Goal: Understand process/instructions

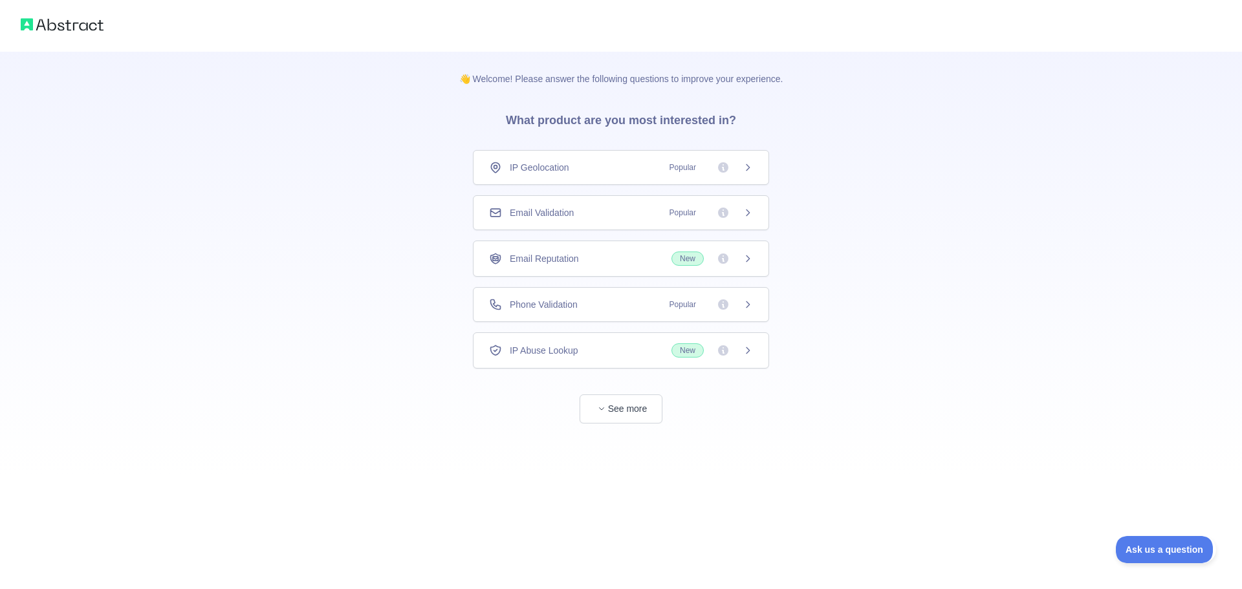
click at [550, 176] on div "IP Geolocation Popular" at bounding box center [621, 167] width 296 height 35
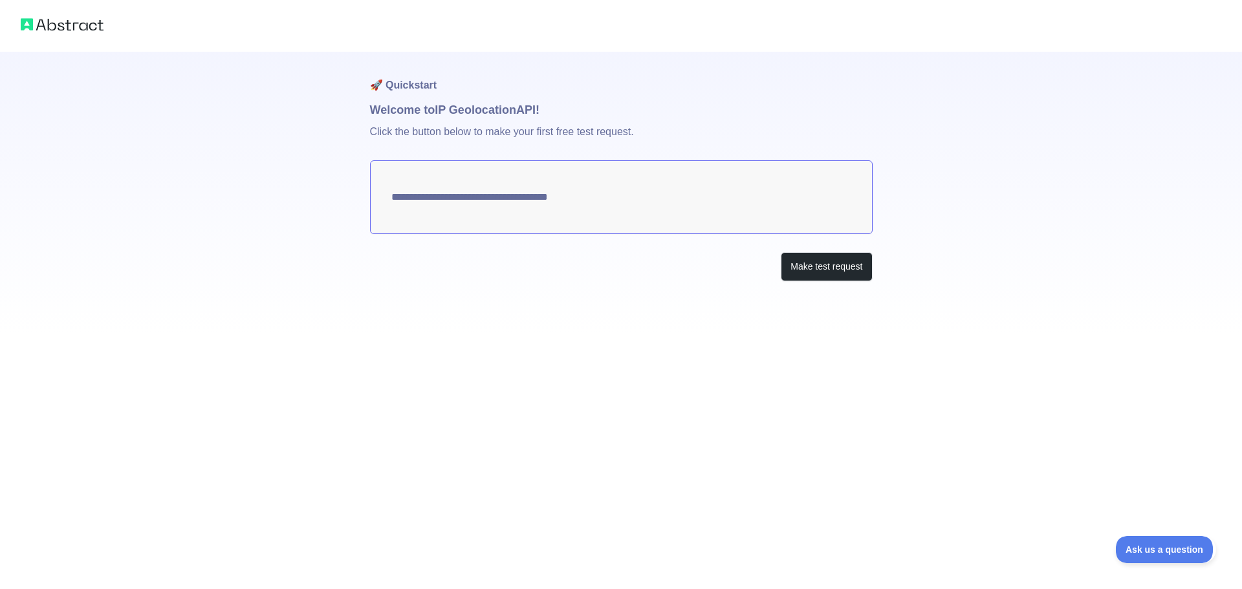
click at [585, 202] on textarea "**********" at bounding box center [621, 197] width 503 height 74
drag, startPoint x: 585, startPoint y: 202, endPoint x: 365, endPoint y: 195, distance: 220.1
click at [365, 195] on div "**********" at bounding box center [621, 166] width 1242 height 333
click at [838, 263] on button "Make test request" at bounding box center [826, 266] width 91 height 29
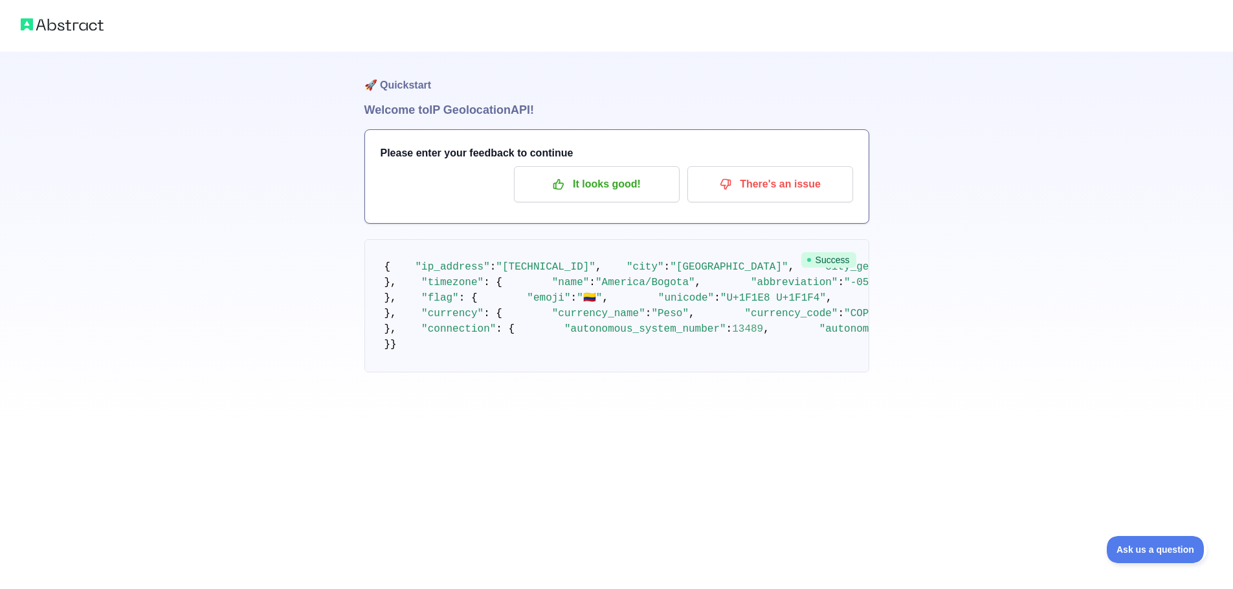
click at [826, 267] on span "Success" at bounding box center [828, 260] width 55 height 16
click at [490, 112] on h1 "Welcome to IP Geolocation API!" at bounding box center [616, 110] width 505 height 18
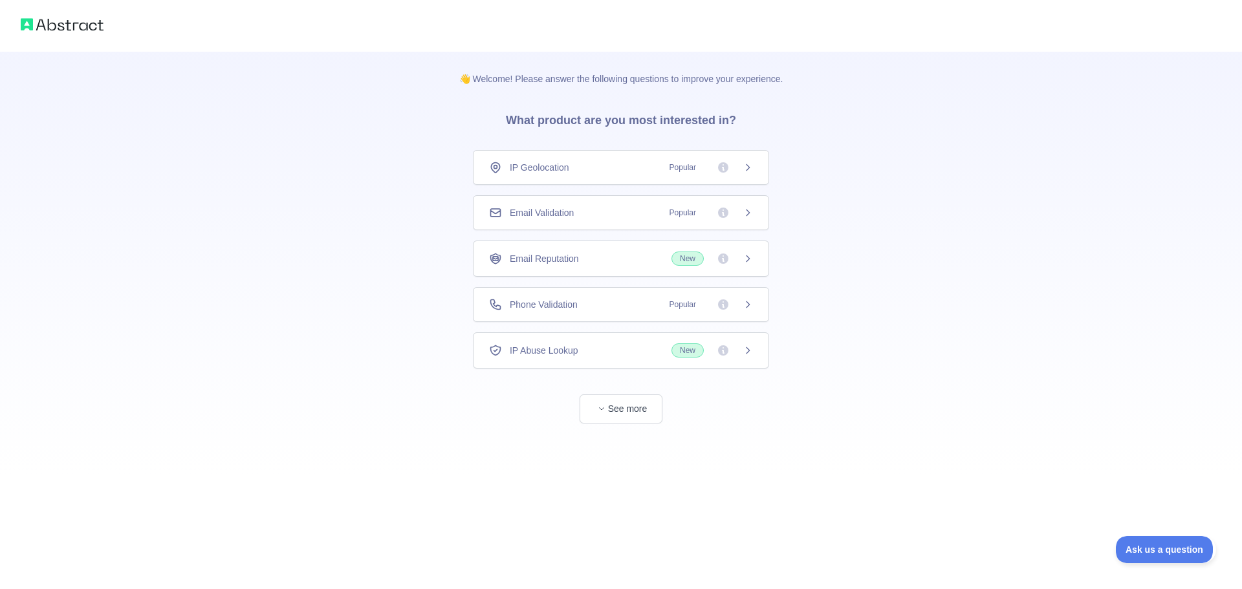
click at [688, 206] on div "Email Validation Popular" at bounding box center [621, 212] width 296 height 35
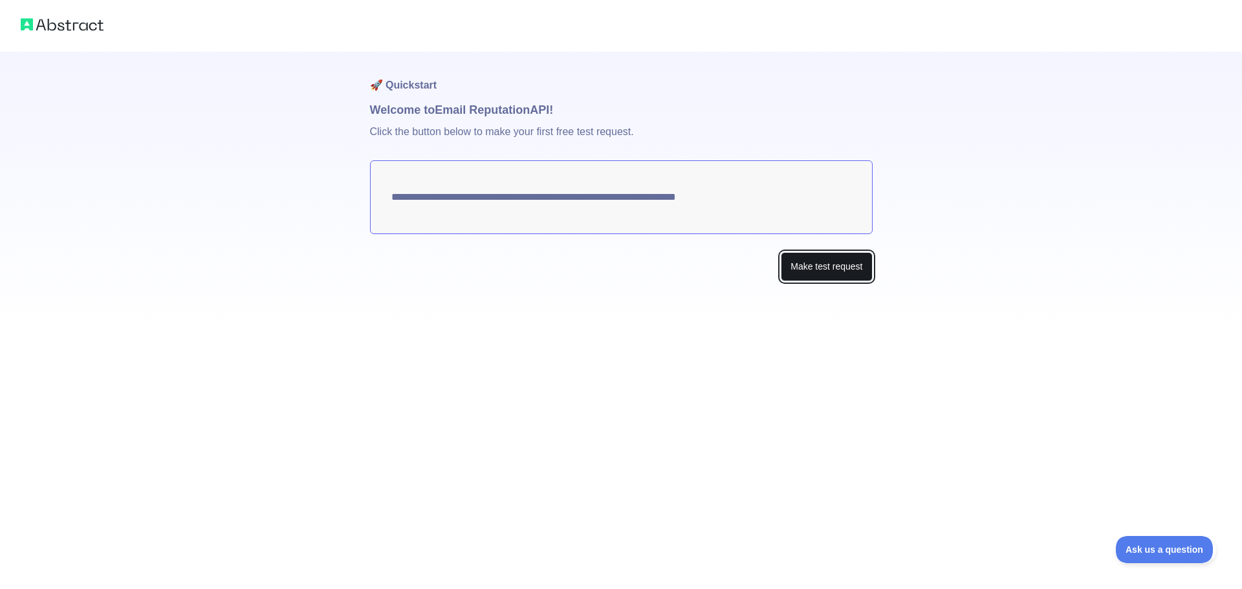
click at [802, 271] on button "Make test request" at bounding box center [826, 266] width 91 height 29
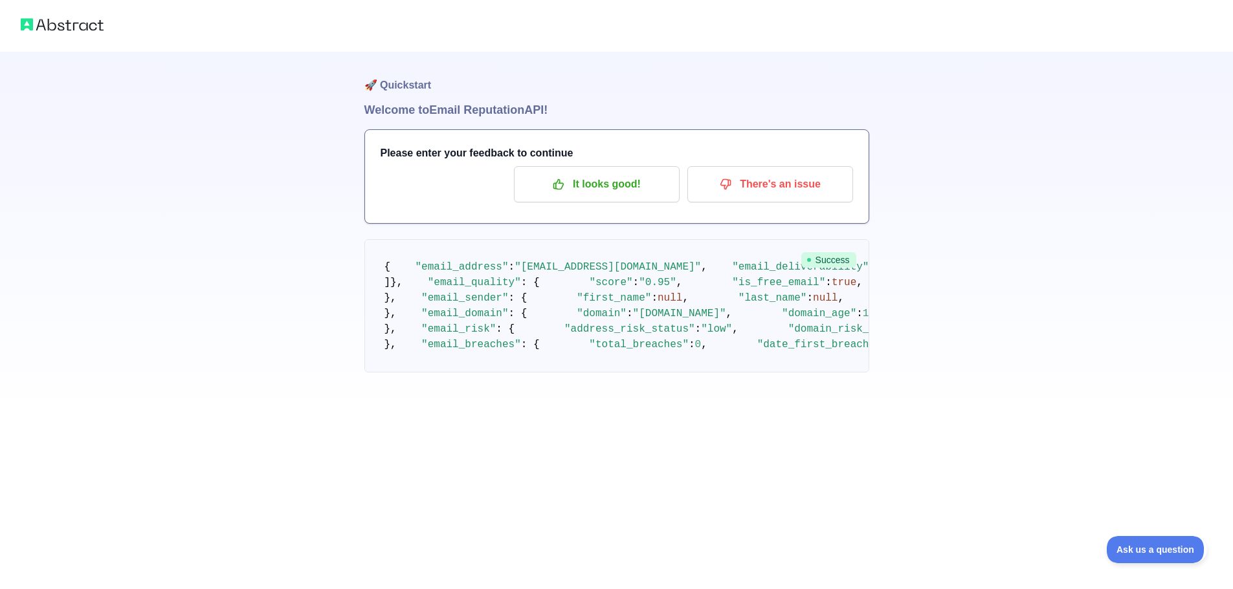
scroll to position [345, 0]
drag, startPoint x: 492, startPoint y: 252, endPoint x: 514, endPoint y: 377, distance: 126.7
